Goal: Information Seeking & Learning: Stay updated

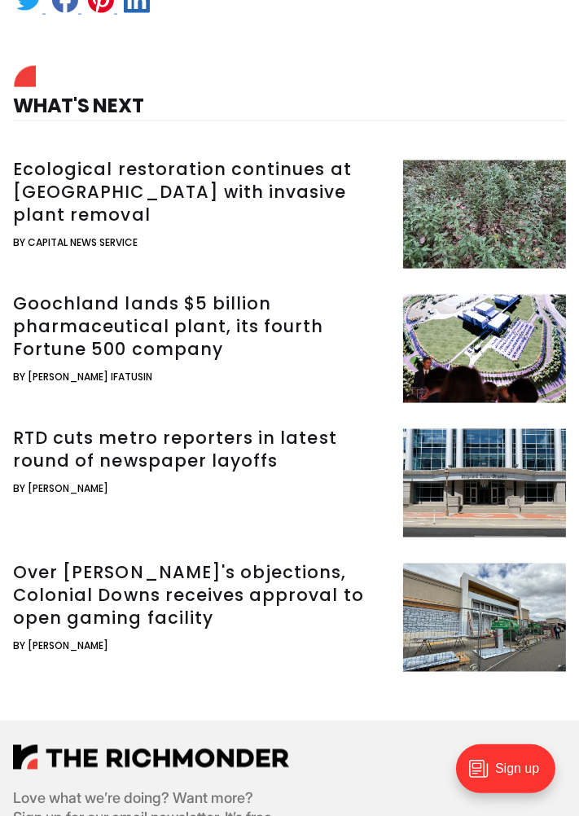
scroll to position [1924, 0]
click at [354, 472] on h3 "RTD cuts metro reporters in latest round of newspaper layoffs" at bounding box center [201, 450] width 377 height 46
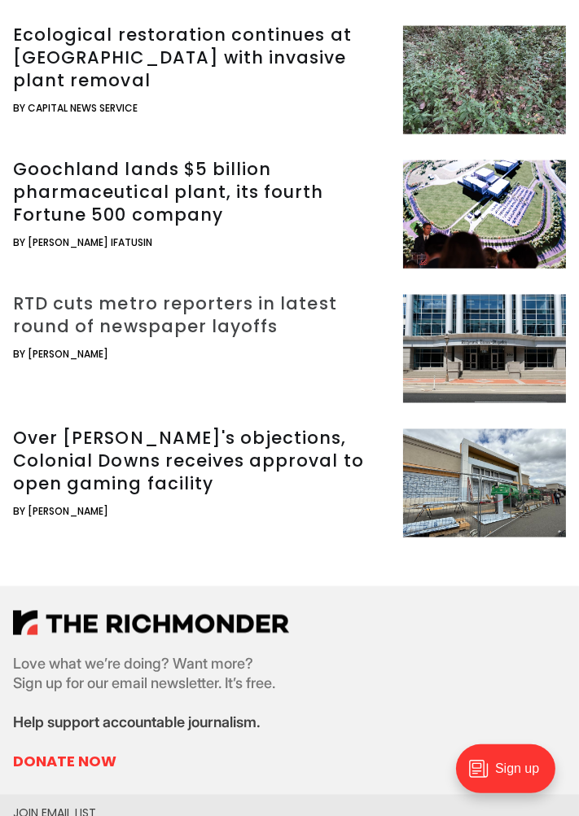
scroll to position [2060, 0]
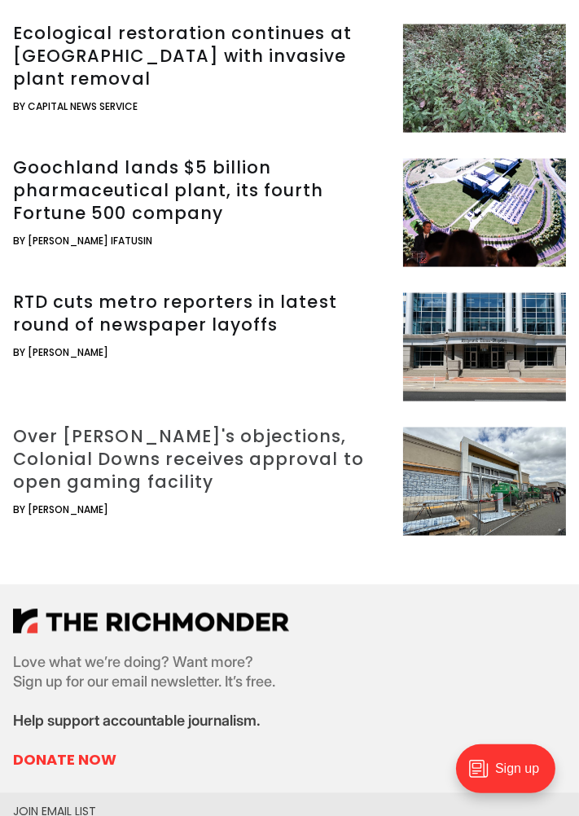
click at [274, 494] on h3 "Over [PERSON_NAME]'s objections, Colonial Downs receives approval to open gamin…" at bounding box center [201, 459] width 377 height 68
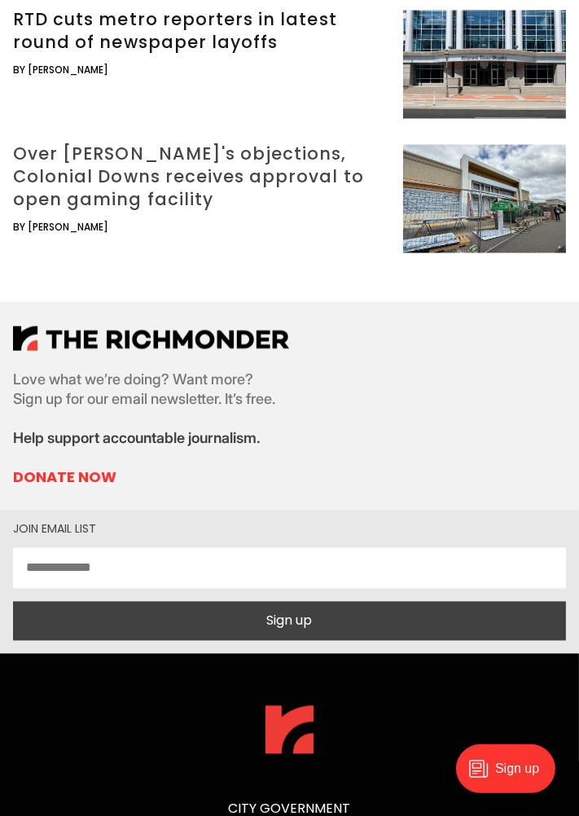
scroll to position [2345, 0]
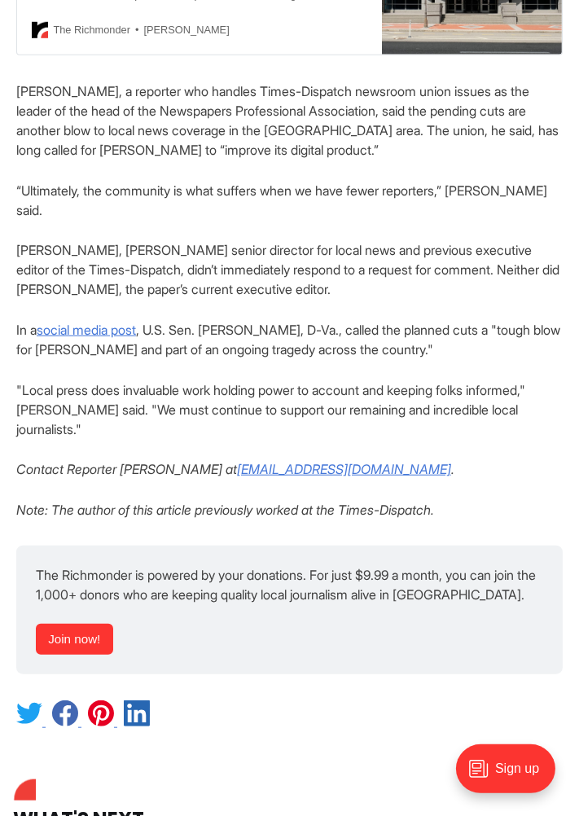
scroll to position [1038, 0]
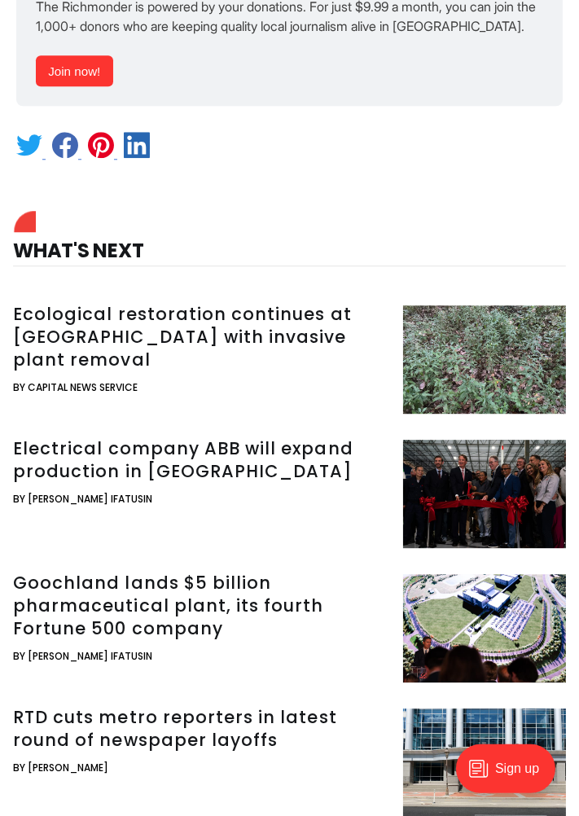
scroll to position [3710, 0]
